Goal: Task Accomplishment & Management: Manage account settings

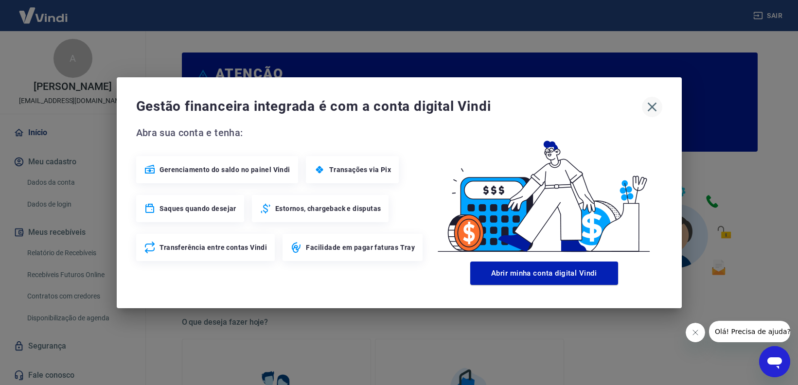
click at [649, 108] on icon "button" at bounding box center [652, 107] width 16 height 16
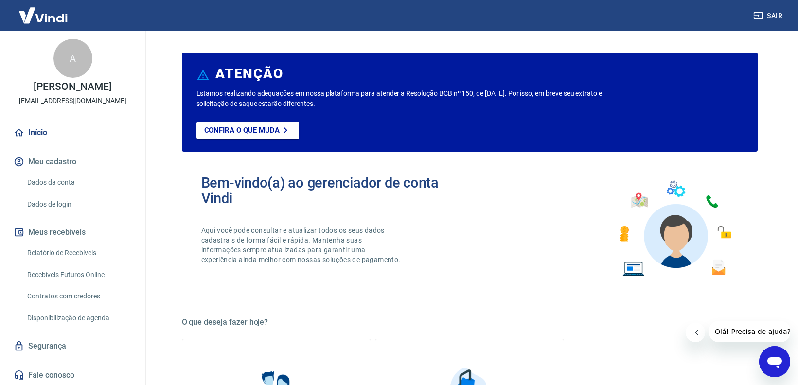
click at [43, 250] on link "Relatório de Recebíveis" at bounding box center [78, 253] width 110 height 20
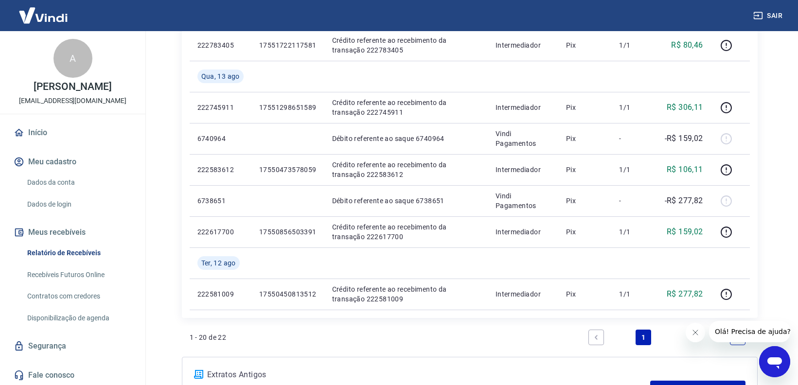
scroll to position [875, 0]
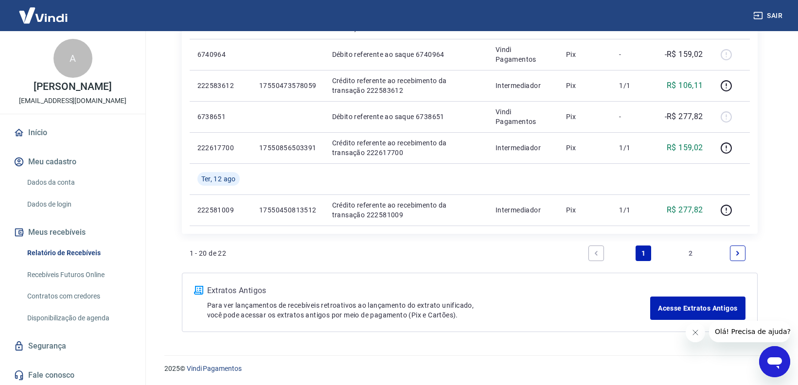
click at [732, 256] on link "Next page" at bounding box center [738, 253] width 16 height 16
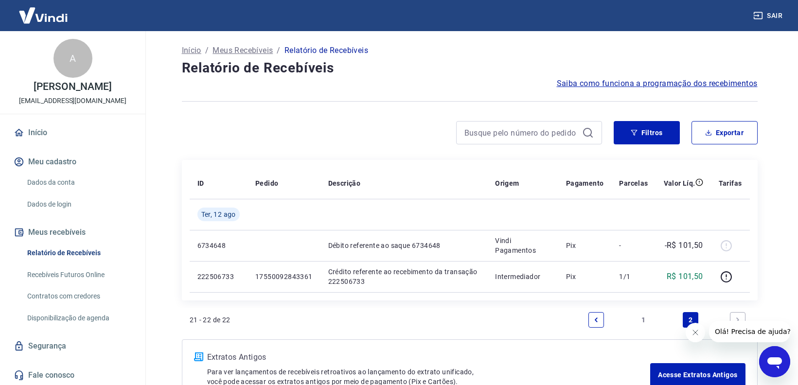
scroll to position [67, 0]
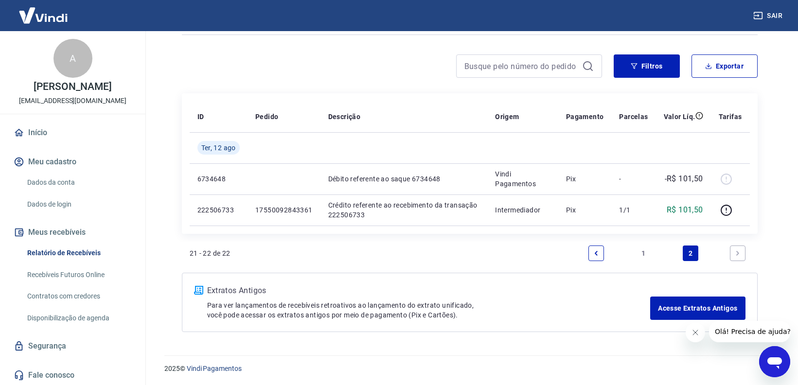
click at [595, 251] on icon "Previous page" at bounding box center [596, 253] width 7 height 7
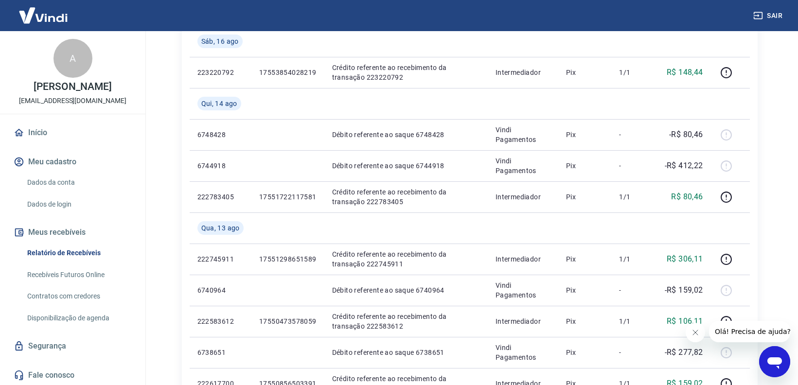
scroll to position [875, 0]
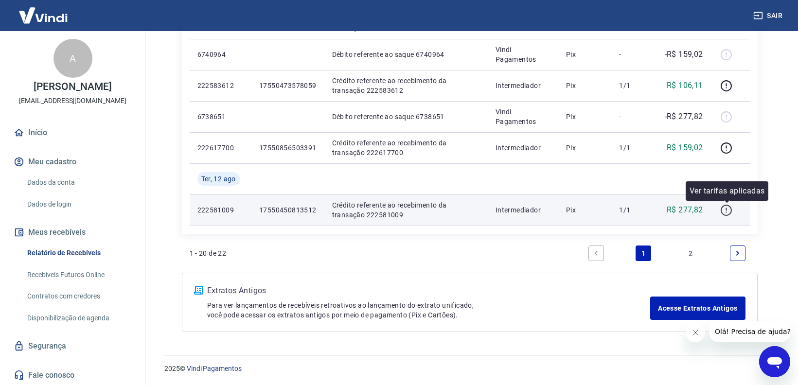
click at [729, 209] on icon "button" at bounding box center [726, 210] width 12 height 12
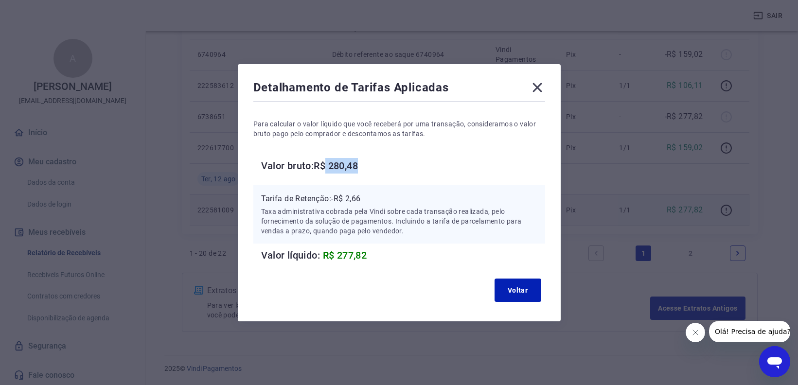
drag, startPoint x: 369, startPoint y: 164, endPoint x: 330, endPoint y: 165, distance: 39.9
click at [330, 165] on h6 "Valor bruto: R$ 280,48" at bounding box center [403, 166] width 284 height 16
copy h6 "280,48"
click at [547, 90] on div "Detalhamento de Tarifas Aplicadas Para calcular o valor líquido que você recebe…" at bounding box center [399, 192] width 323 height 257
click at [539, 89] on icon at bounding box center [536, 87] width 9 height 9
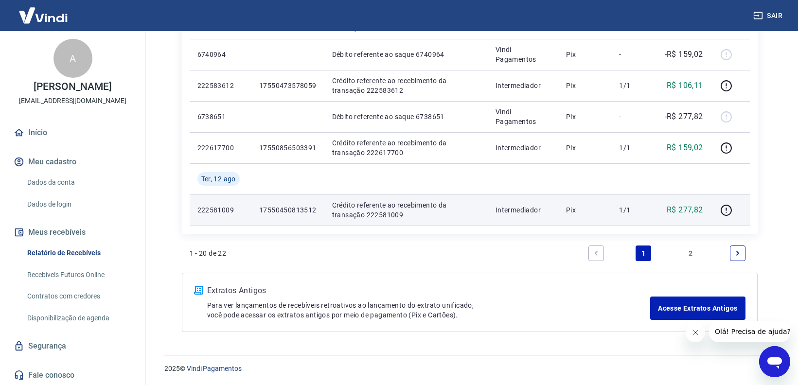
click at [739, 254] on icon "Next page" at bounding box center [737, 253] width 7 height 7
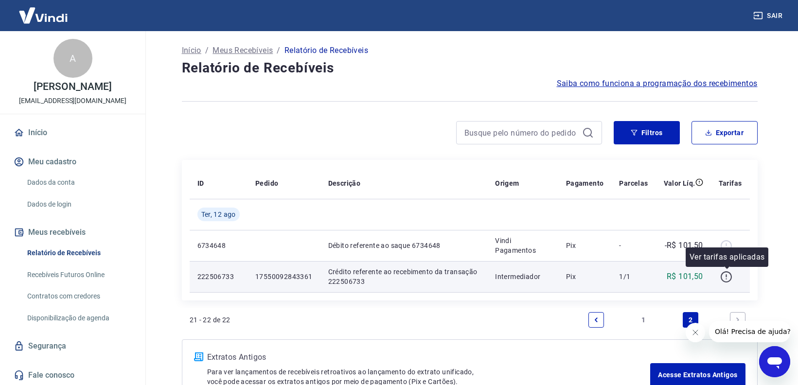
click at [728, 278] on icon "button" at bounding box center [726, 277] width 12 height 12
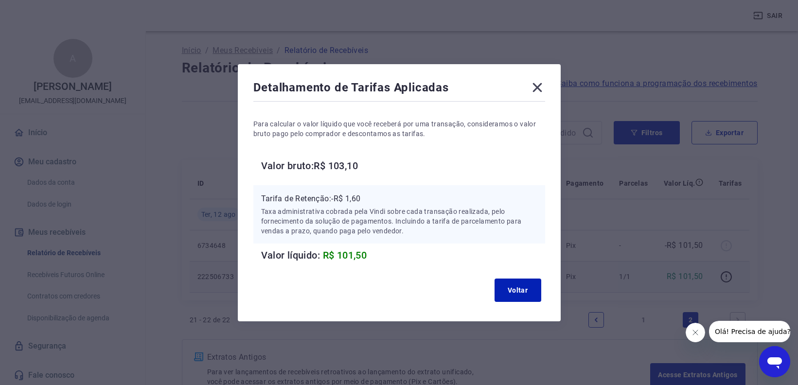
click at [540, 90] on icon at bounding box center [536, 87] width 9 height 9
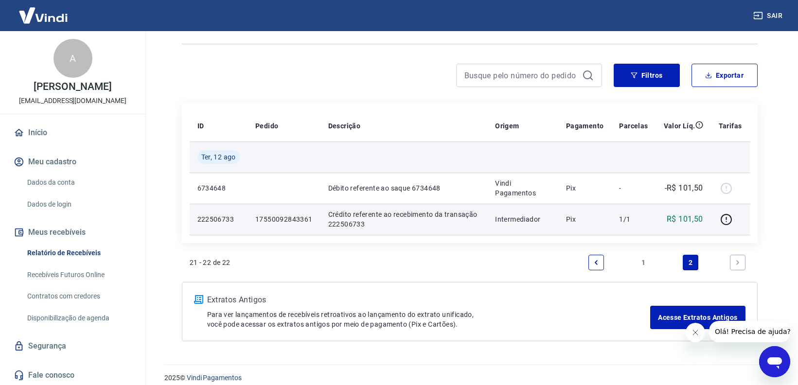
scroll to position [67, 0]
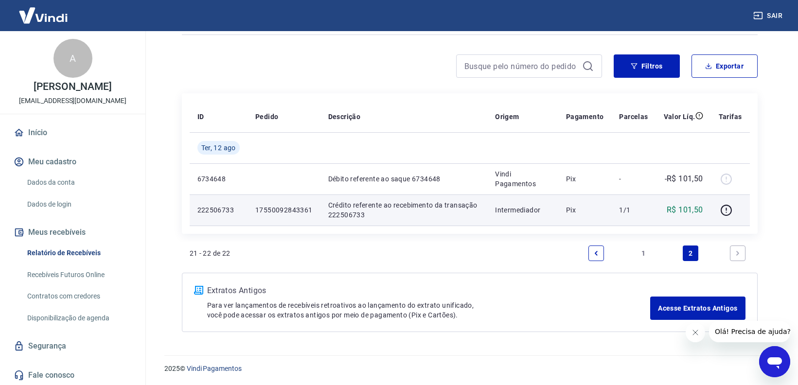
click at [598, 255] on icon "Previous page" at bounding box center [596, 253] width 7 height 7
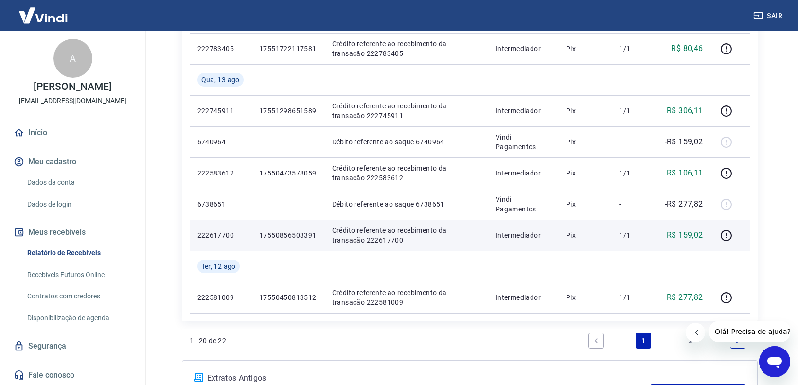
scroll to position [785, 0]
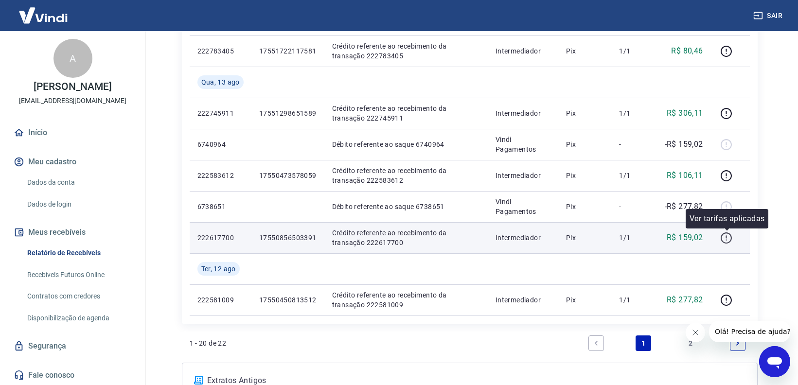
click at [724, 239] on icon "button" at bounding box center [726, 238] width 12 height 12
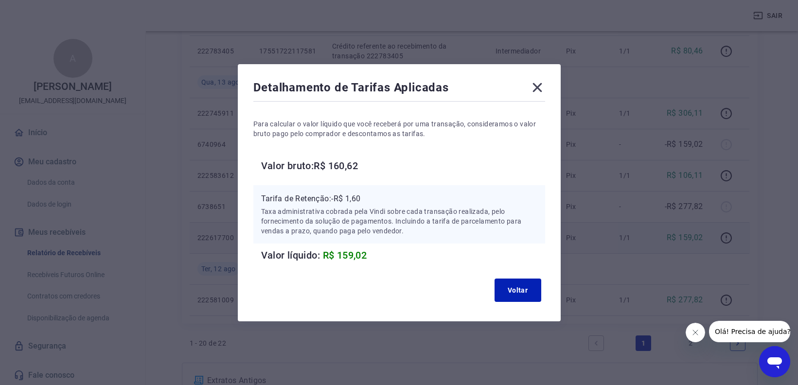
click at [541, 89] on icon at bounding box center [537, 88] width 16 height 16
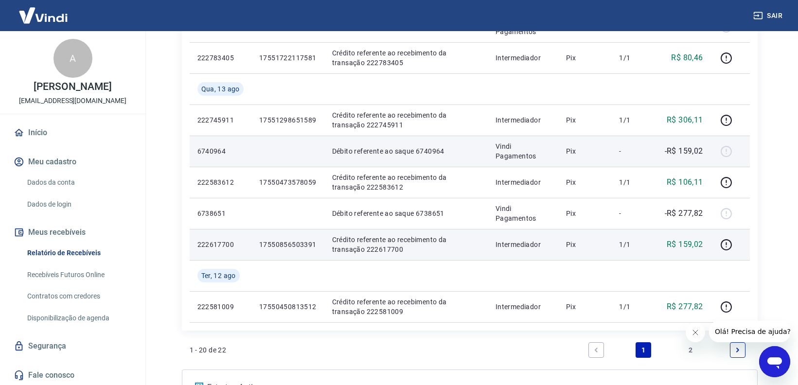
scroll to position [774, 0]
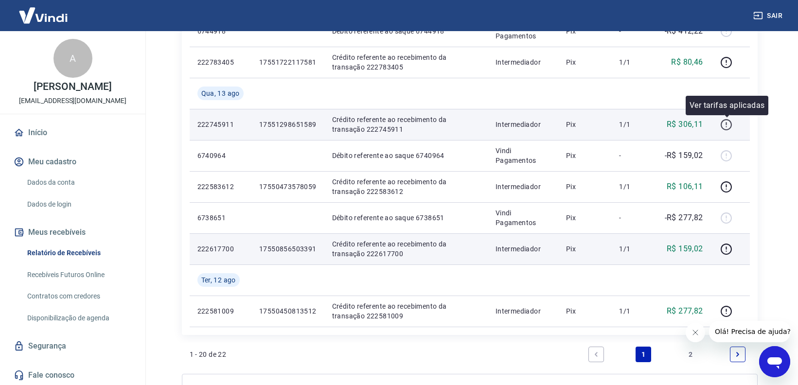
click at [726, 122] on icon "button" at bounding box center [726, 125] width 12 height 12
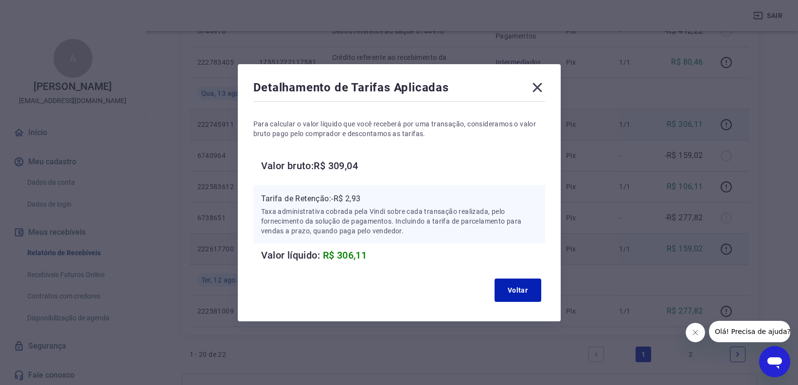
click at [540, 89] on icon at bounding box center [536, 87] width 9 height 9
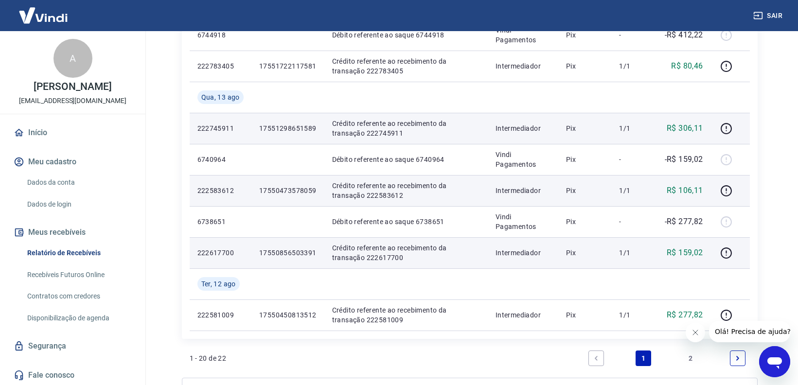
scroll to position [767, 0]
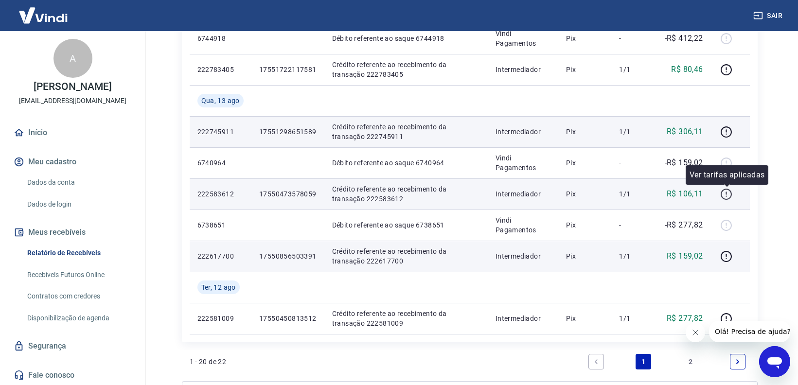
click at [729, 195] on icon "button" at bounding box center [726, 194] width 12 height 12
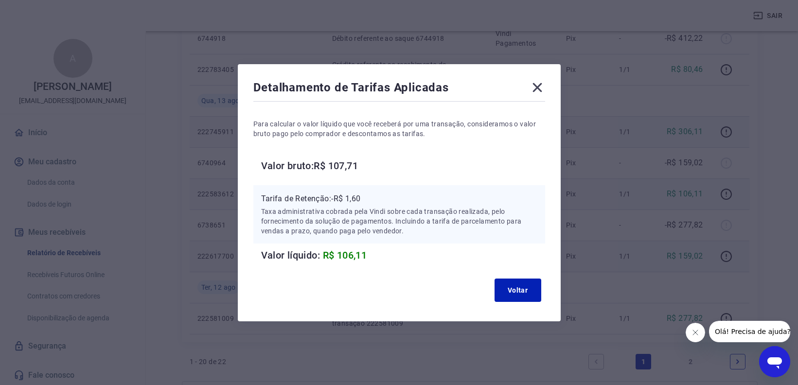
click at [539, 84] on icon at bounding box center [536, 87] width 9 height 9
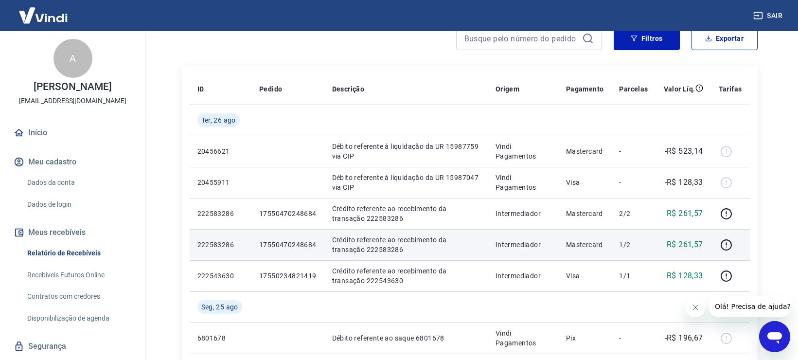
scroll to position [115, 0]
